Goal: Find specific page/section: Find specific page/section

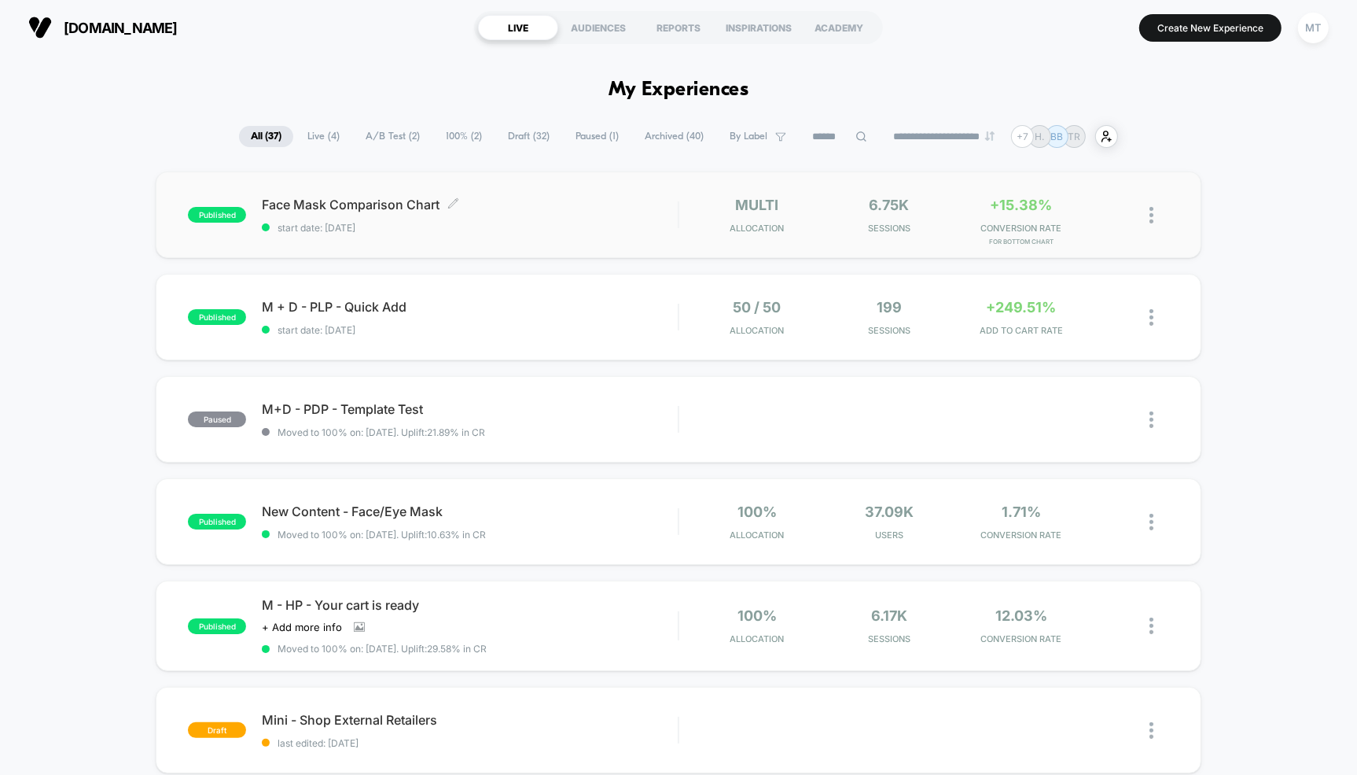
click at [348, 197] on span "Face Mask Comparison Chart Click to edit experience details" at bounding box center [470, 205] width 416 height 16
